Goal: Task Accomplishment & Management: Manage account settings

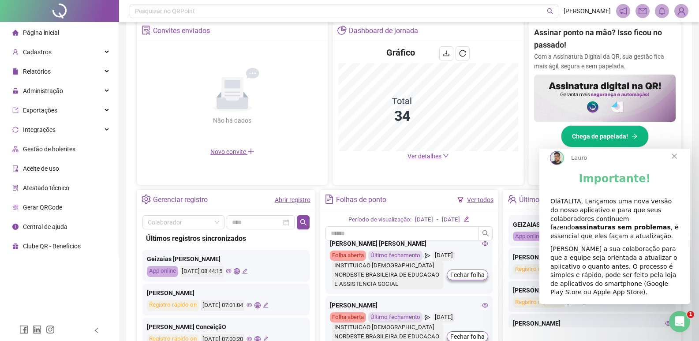
scroll to position [132, 0]
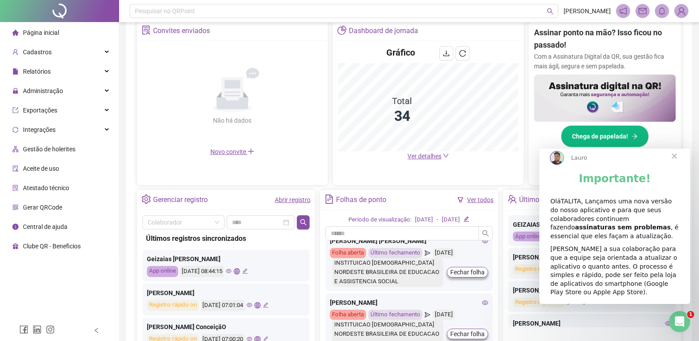
click at [470, 217] on icon "edit" at bounding box center [467, 219] width 6 height 6
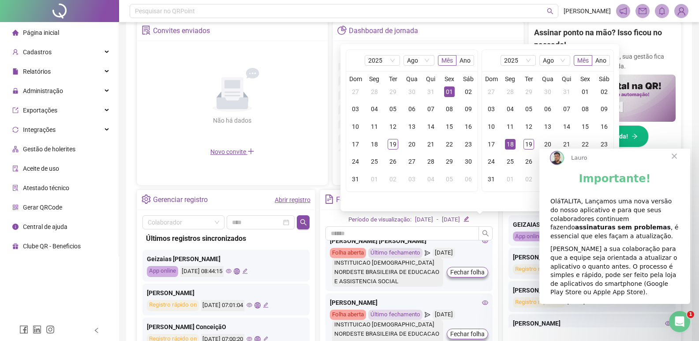
click at [503, 270] on div "Últimos registros sincronizados GEIZAIAS [PERSON_NAME] App online [DATE] 08:44:…" at bounding box center [592, 271] width 179 height 162
click at [501, 237] on div "Gerenciar registro Abrir registro Colaborador Últimos registros sincronizados G…" at bounding box center [409, 271] width 545 height 162
click at [470, 217] on icon "edit" at bounding box center [467, 219] width 6 height 6
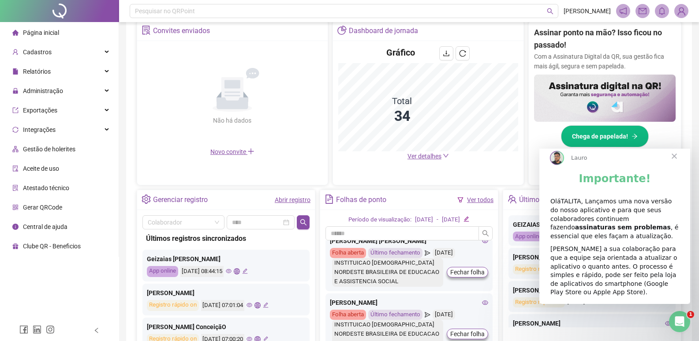
click at [481, 196] on link "Ver todos" at bounding box center [480, 199] width 26 height 7
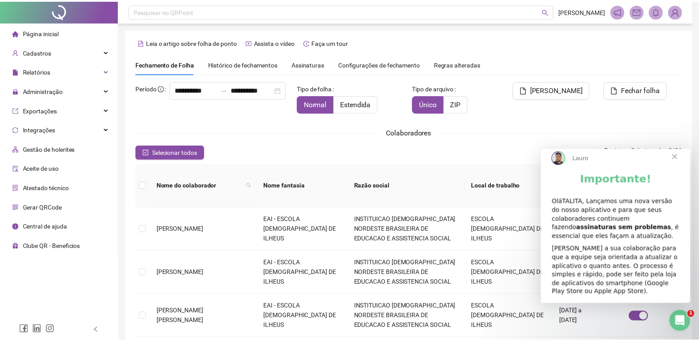
scroll to position [10, 0]
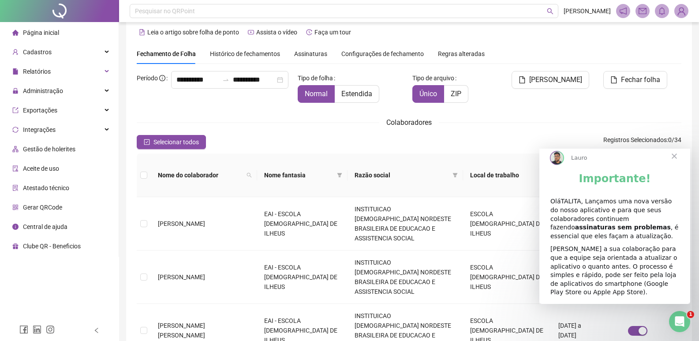
click at [676, 165] on span "Fechar" at bounding box center [675, 156] width 32 height 32
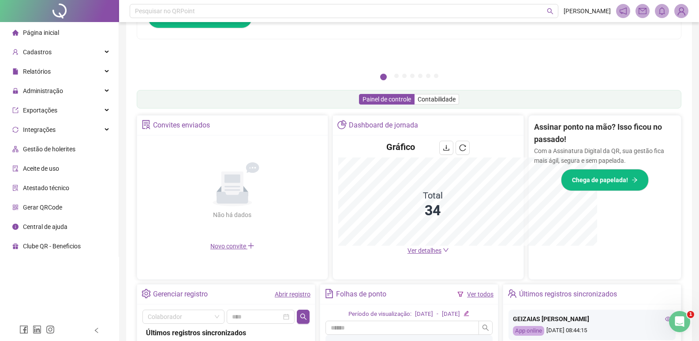
scroll to position [210, 0]
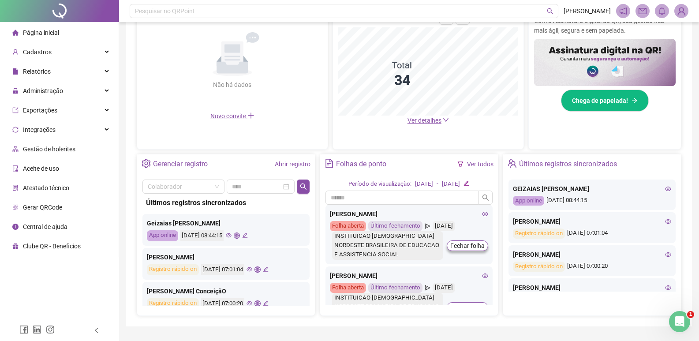
click at [348, 222] on div "Folha aberta" at bounding box center [348, 226] width 36 height 10
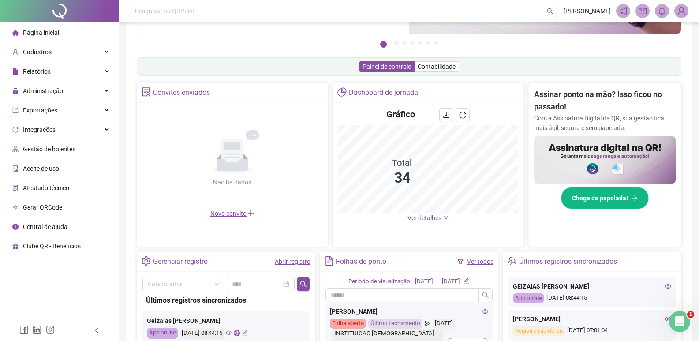
scroll to position [34, 0]
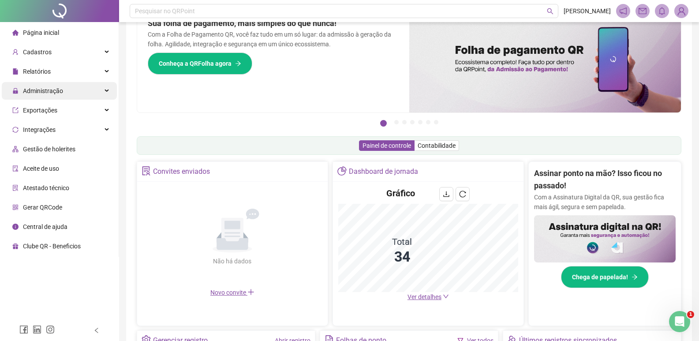
click at [90, 94] on div "Administração" at bounding box center [59, 91] width 115 height 18
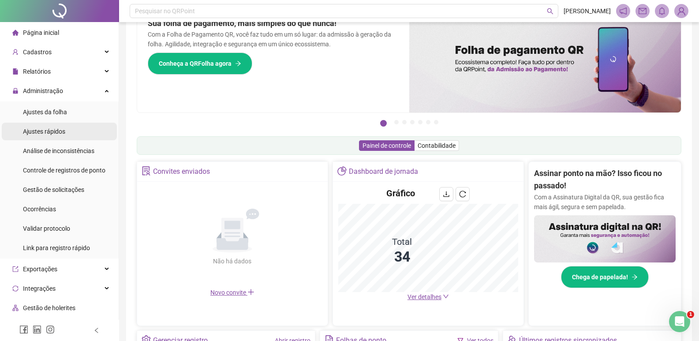
click at [84, 129] on li "Ajustes rápidos" at bounding box center [59, 132] width 115 height 18
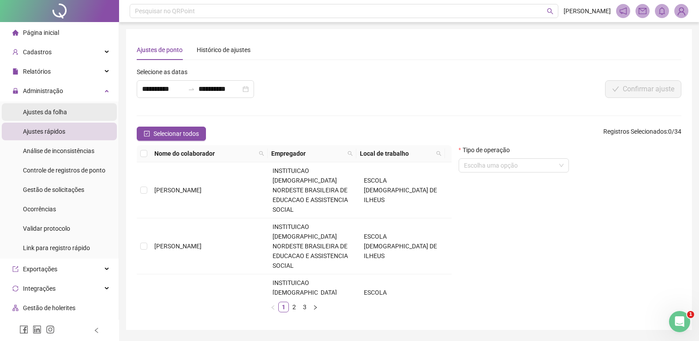
click at [79, 113] on li "Ajustes da folha" at bounding box center [59, 112] width 115 height 18
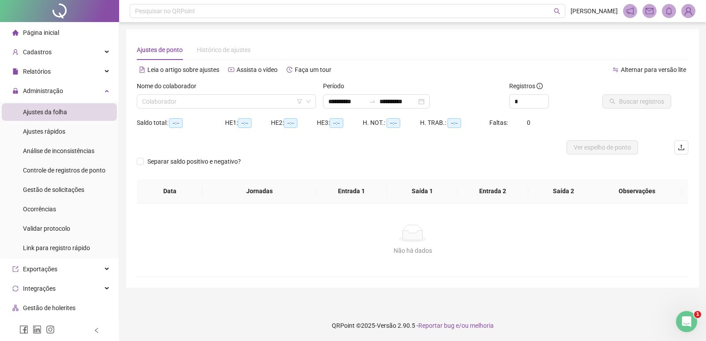
type input "**********"
click at [173, 99] on input "search" at bounding box center [222, 101] width 161 height 13
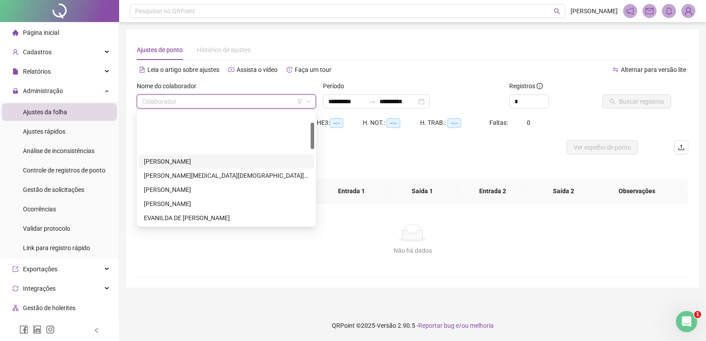
scroll to position [44, 0]
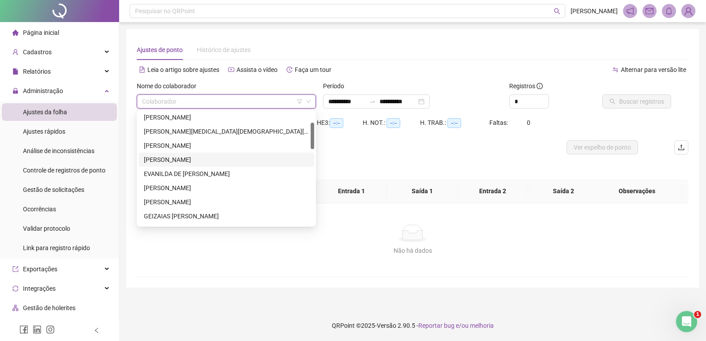
click at [262, 99] on input "search" at bounding box center [222, 101] width 161 height 13
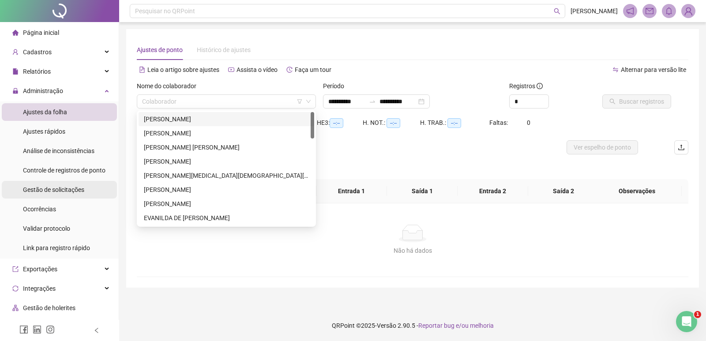
click at [69, 188] on span "Gestão de solicitações" at bounding box center [53, 189] width 61 height 7
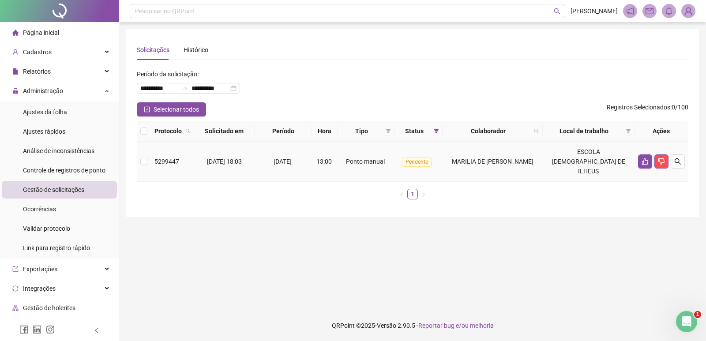
click at [635, 154] on td at bounding box center [662, 162] width 54 height 40
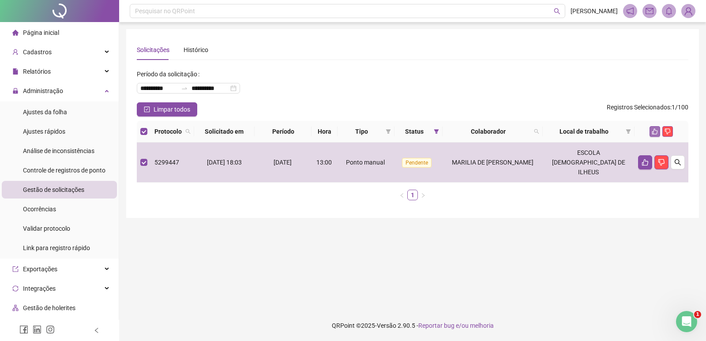
click at [653, 130] on icon "like" at bounding box center [655, 131] width 6 height 6
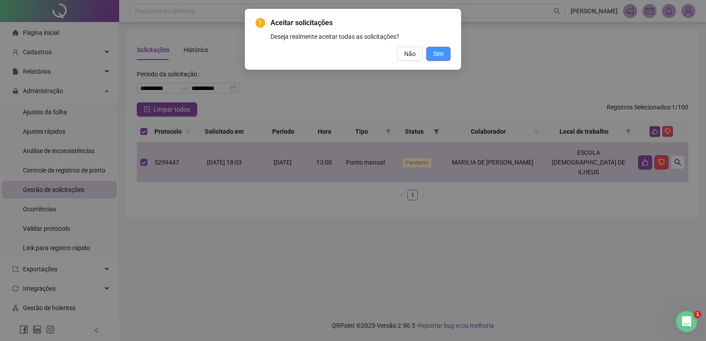
click at [439, 51] on span "Sim" at bounding box center [438, 54] width 10 height 10
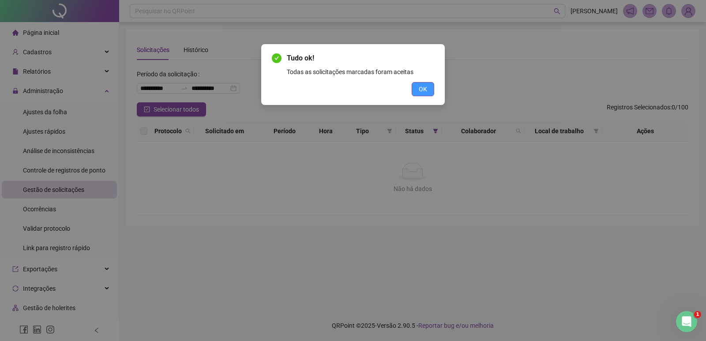
click at [420, 92] on span "OK" at bounding box center [423, 89] width 8 height 10
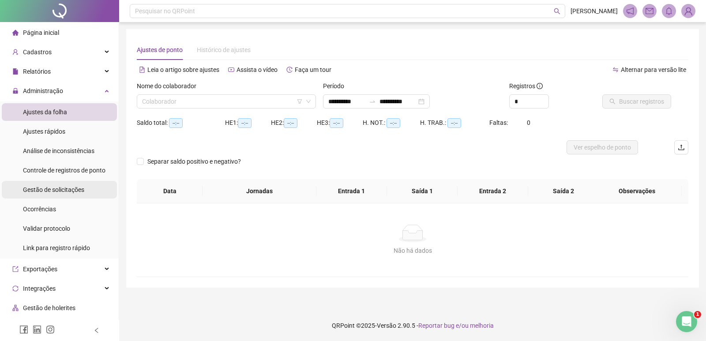
type input "**********"
click at [169, 103] on input "search" at bounding box center [222, 101] width 161 height 13
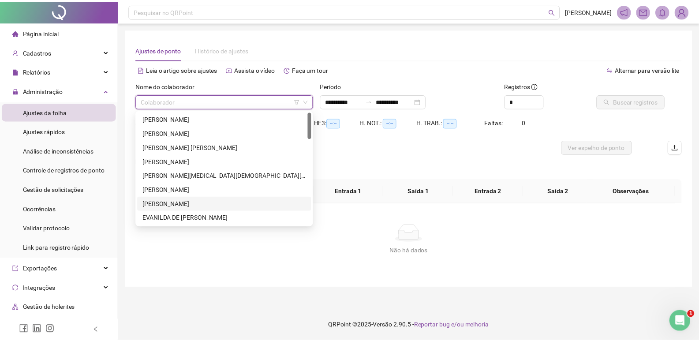
scroll to position [44, 0]
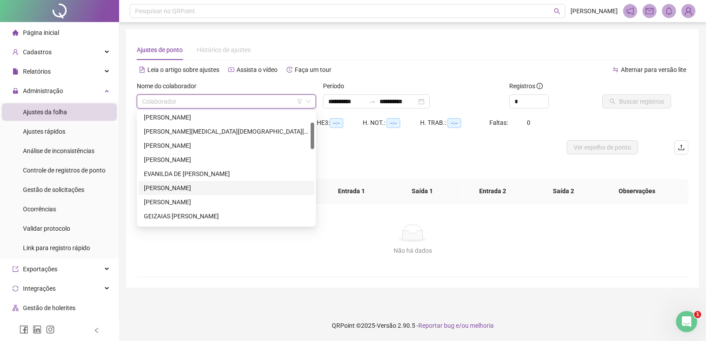
click at [186, 184] on div "[PERSON_NAME]" at bounding box center [226, 188] width 165 height 10
